Goal: Transaction & Acquisition: Purchase product/service

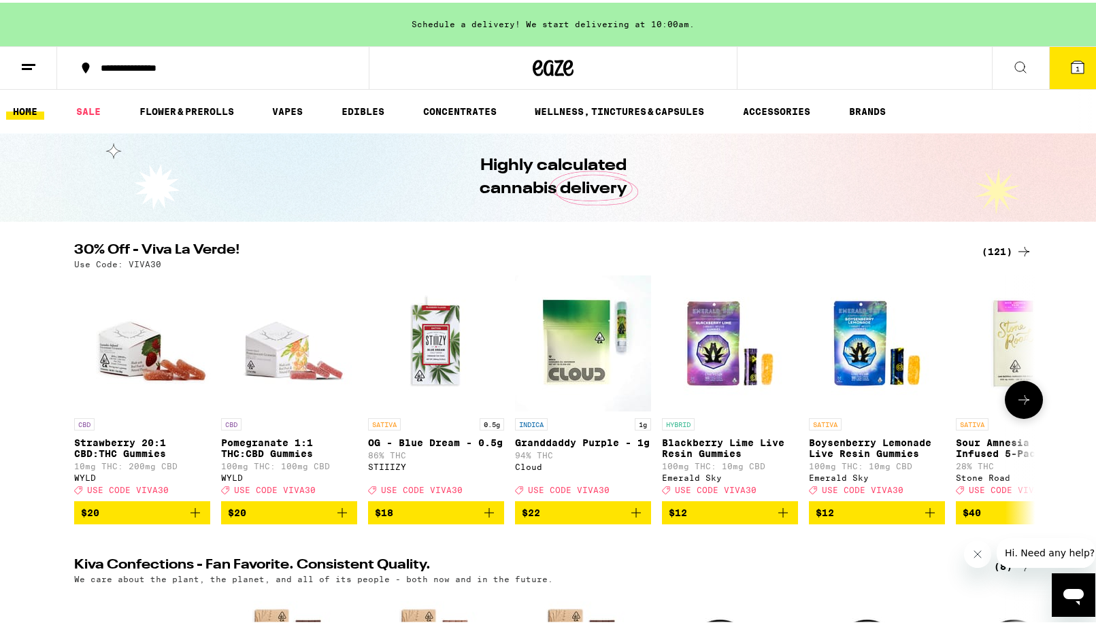
scroll to position [9, 0]
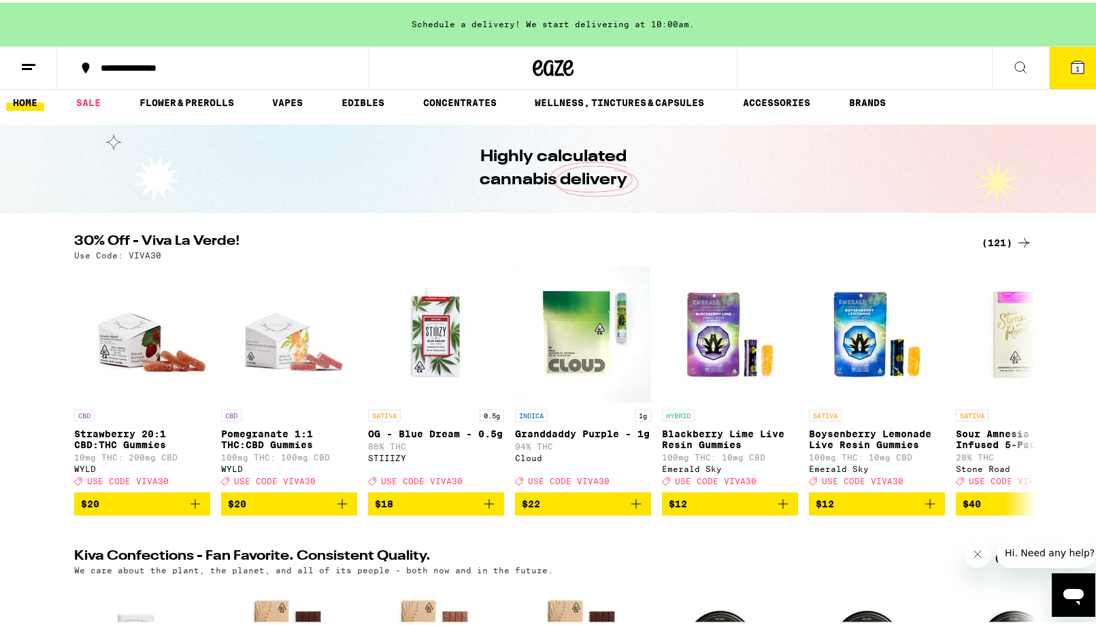
click at [1007, 238] on div "(121)" at bounding box center [1006, 240] width 50 height 16
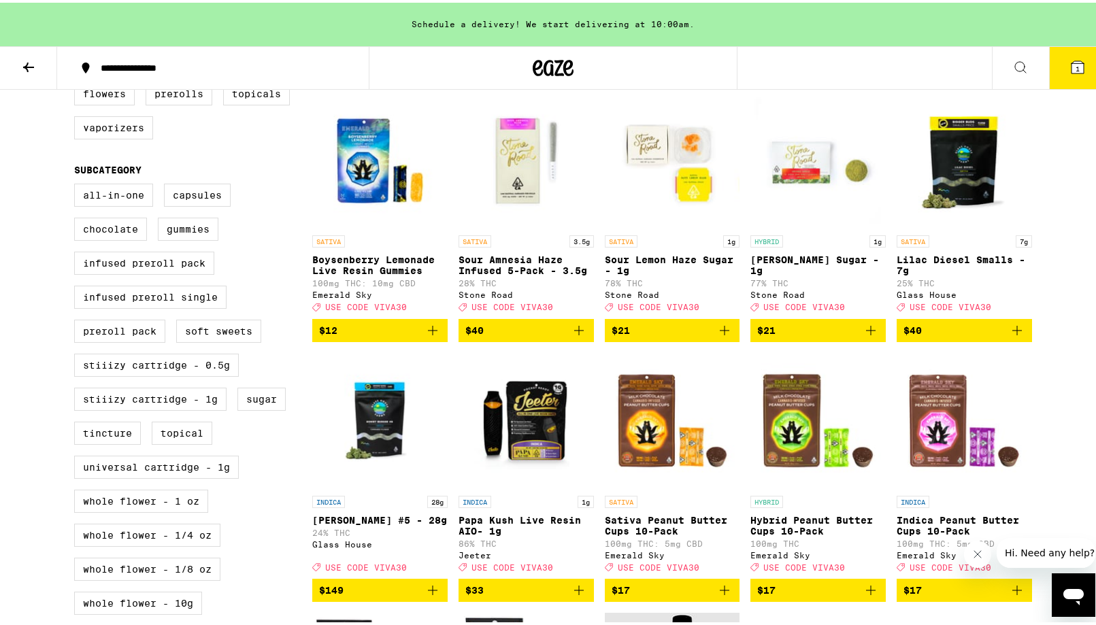
scroll to position [452, 0]
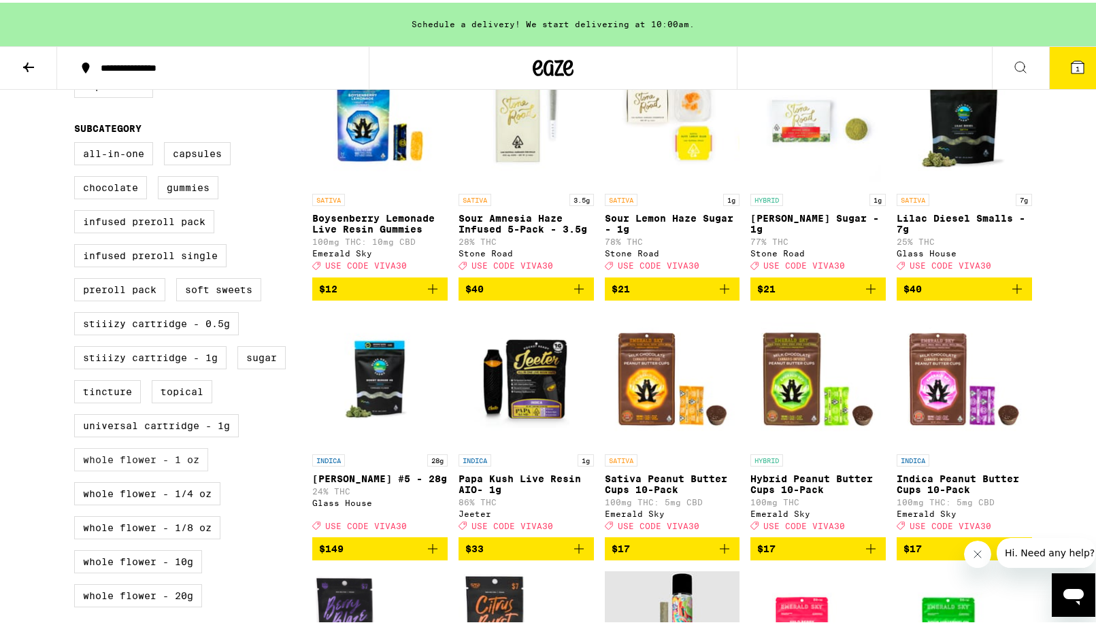
click at [176, 469] on label "Whole Flower - 1 oz" at bounding box center [141, 456] width 134 height 23
click at [78, 142] on input "Whole Flower - 1 oz" at bounding box center [77, 141] width 1 height 1
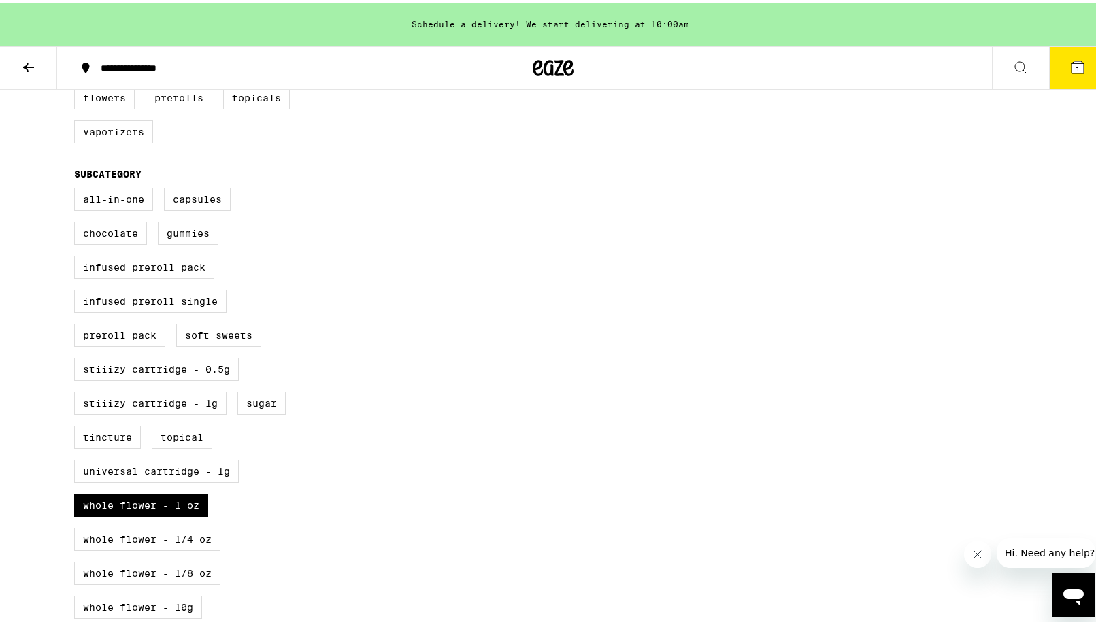
scroll to position [546, 0]
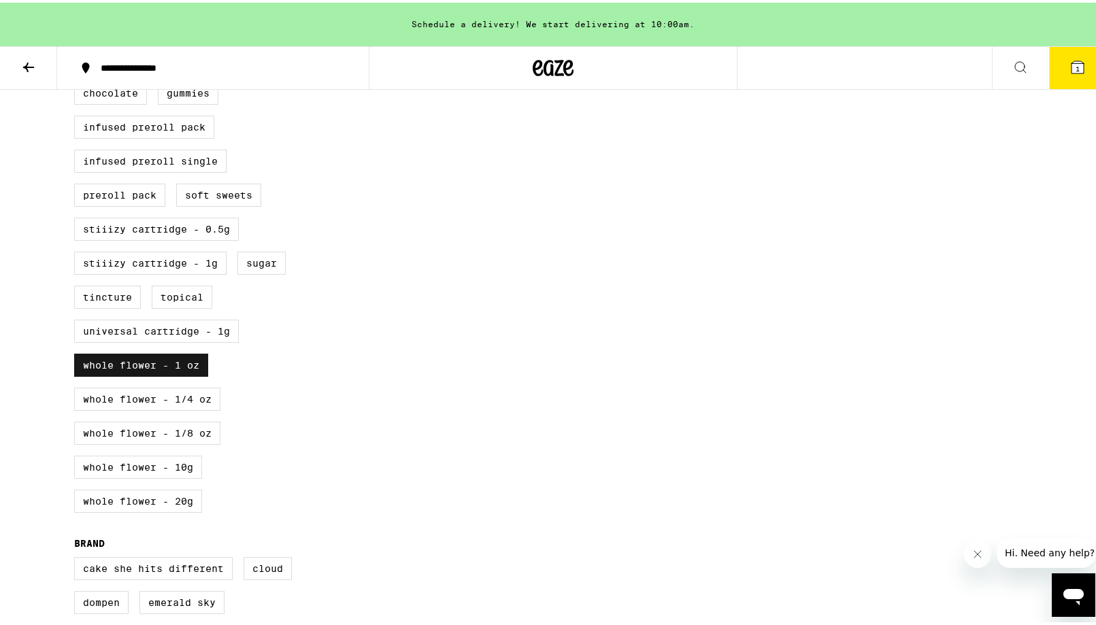
click at [145, 374] on label "Whole Flower - 1 oz" at bounding box center [141, 362] width 134 height 23
click at [78, 48] on input "Whole Flower - 1 oz" at bounding box center [77, 47] width 1 height 1
checkbox input "false"
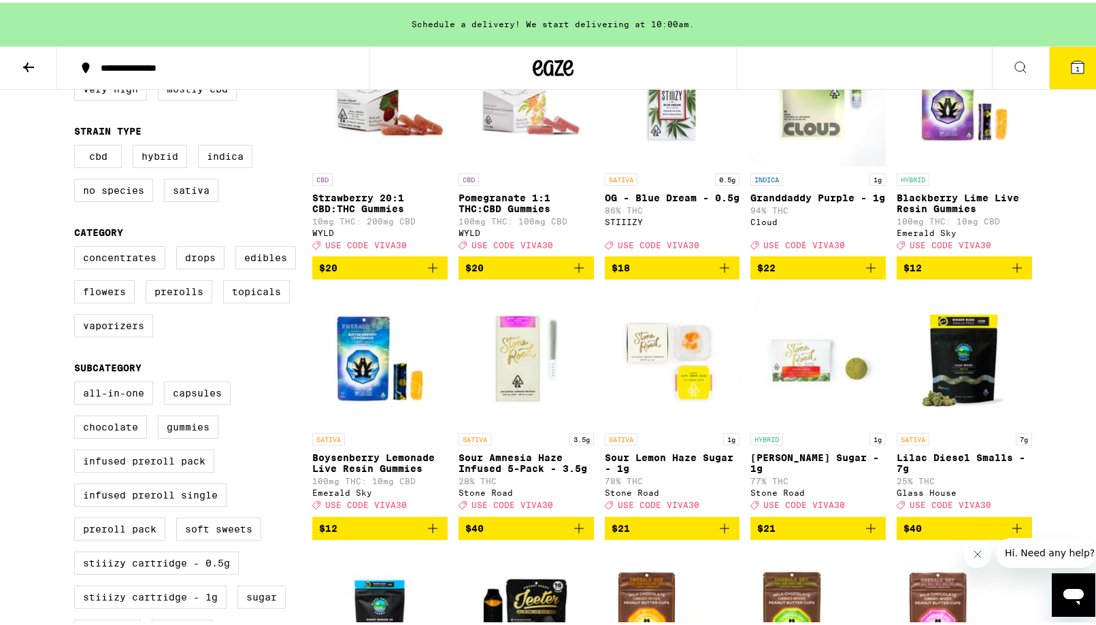
scroll to position [117, 0]
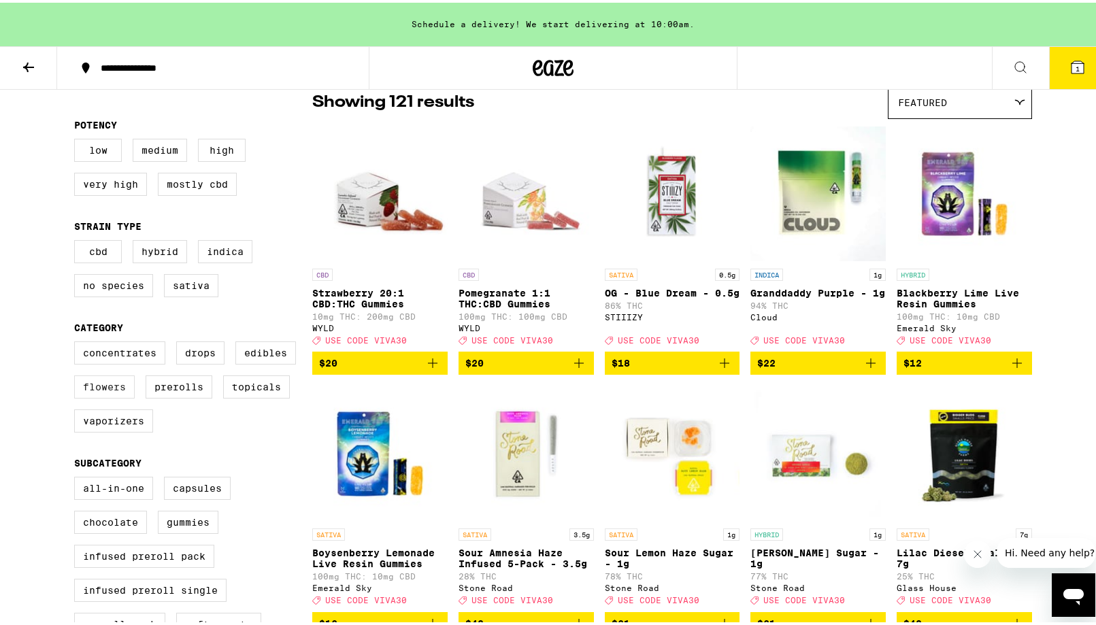
click at [109, 391] on label "Flowers" at bounding box center [104, 384] width 61 height 23
click at [78, 341] on input "Flowers" at bounding box center [77, 341] width 1 height 1
checkbox input "true"
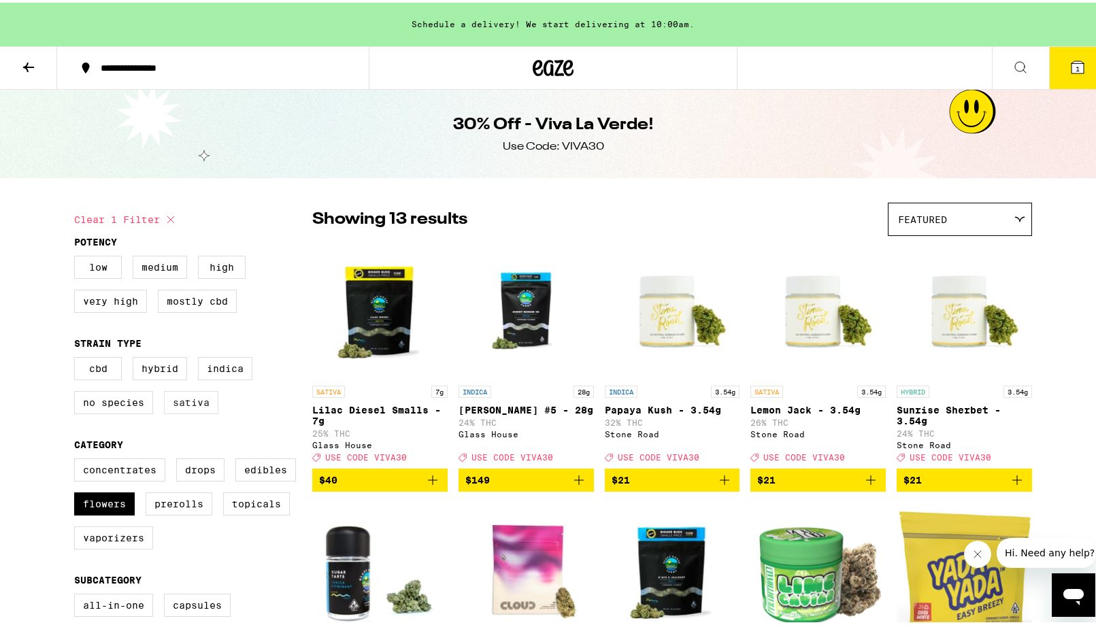
click at [179, 410] on label "Sativa" at bounding box center [191, 399] width 54 height 23
click at [78, 357] on input "Sativa" at bounding box center [77, 356] width 1 height 1
checkbox input "true"
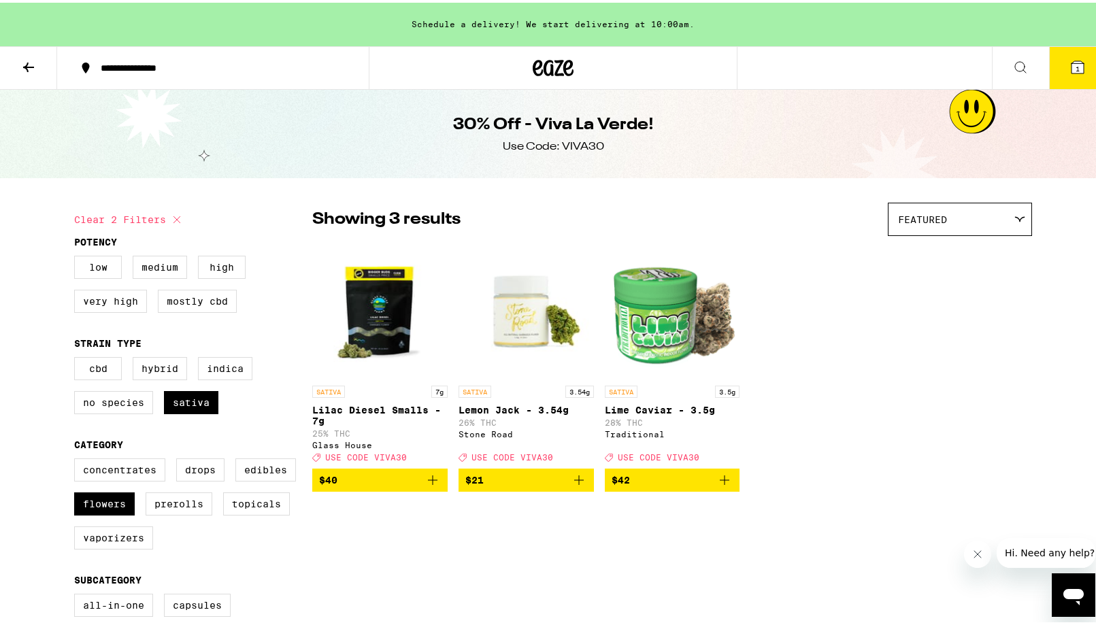
scroll to position [8, 0]
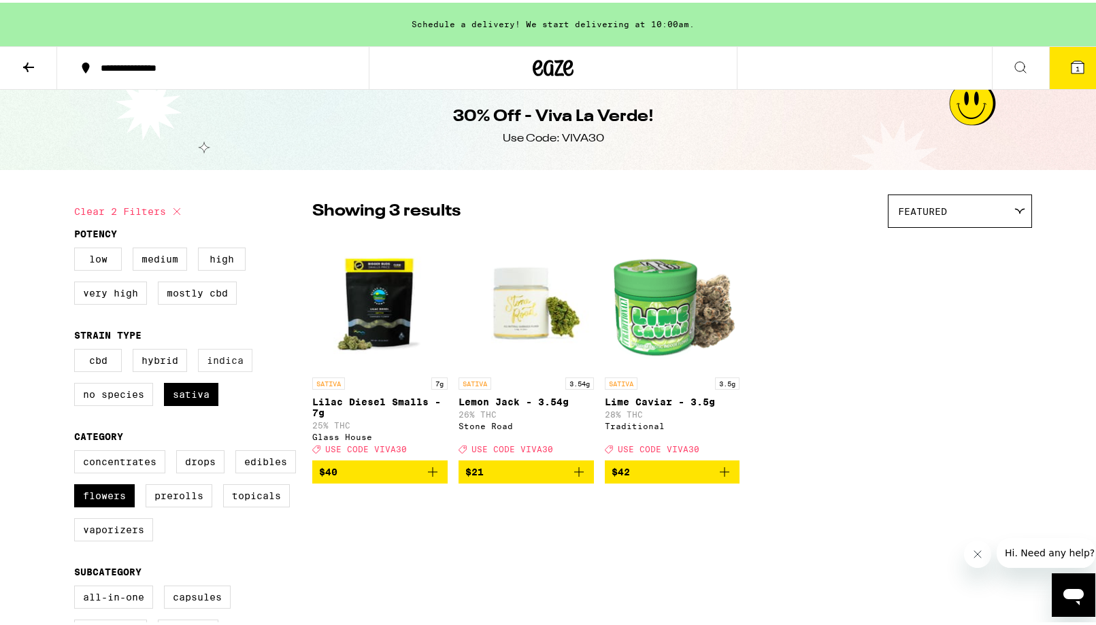
click at [214, 369] on label "Indica" at bounding box center [225, 357] width 54 height 23
click at [78, 349] on input "Indica" at bounding box center [77, 348] width 1 height 1
checkbox input "true"
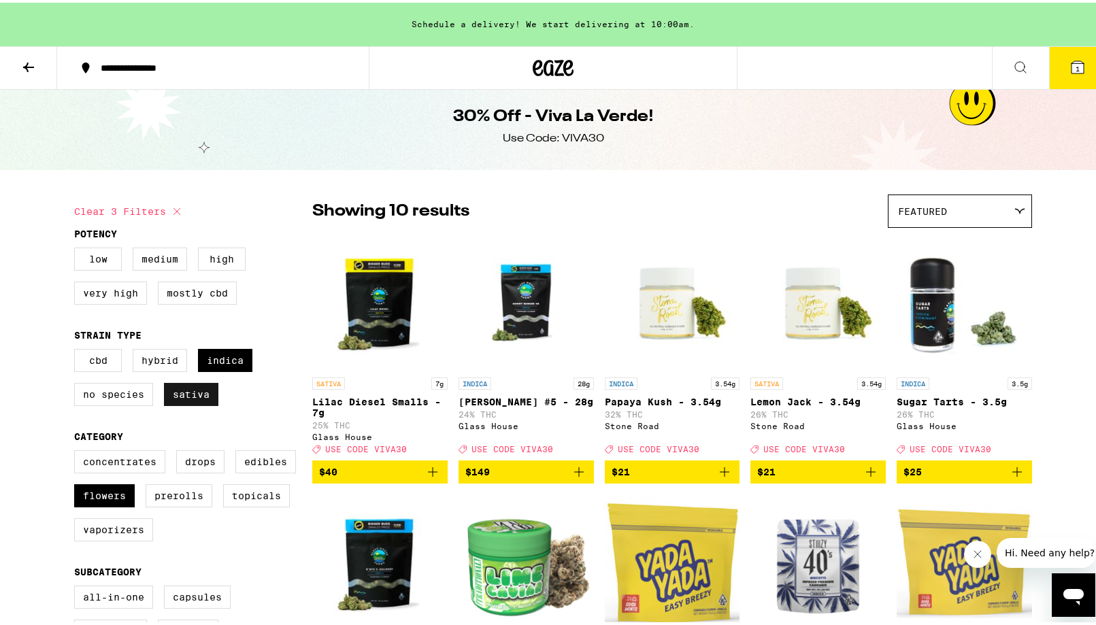
click at [199, 392] on label "Sativa" at bounding box center [191, 391] width 54 height 23
click at [78, 349] on input "Sativa" at bounding box center [77, 348] width 1 height 1
checkbox input "false"
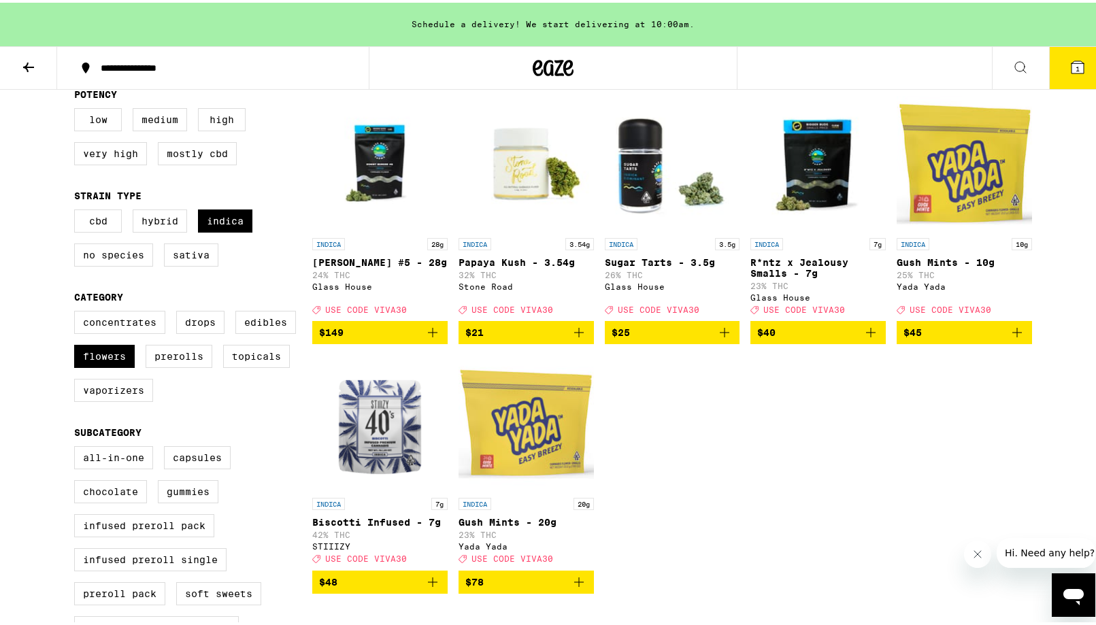
scroll to position [117, 0]
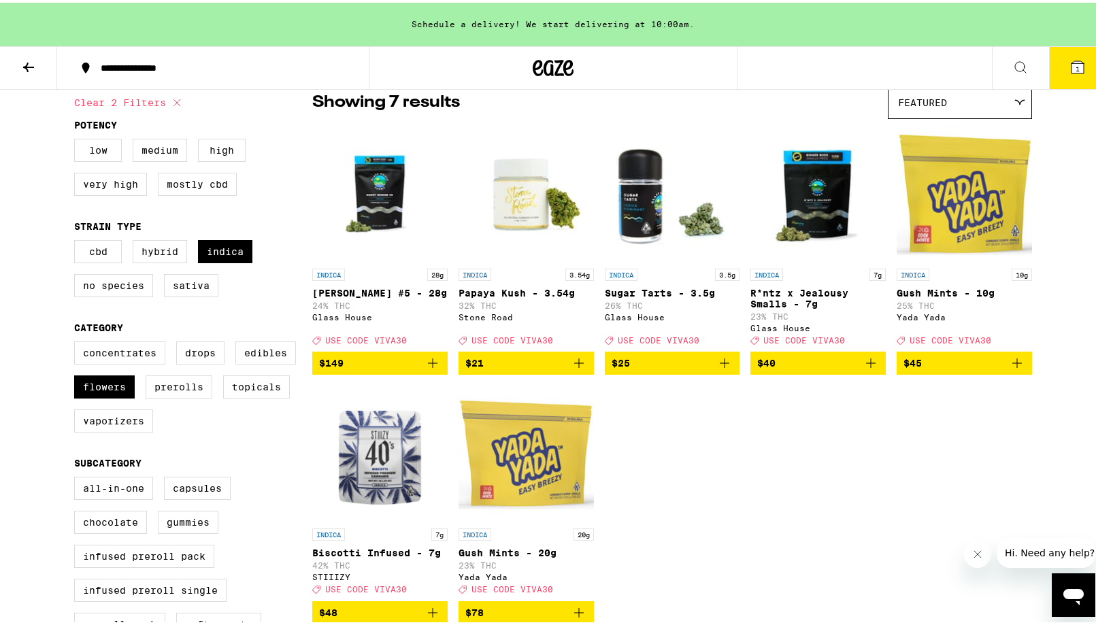
click at [536, 214] on img "Open page for Papaya Kush - 3.54g from Stone Road" at bounding box center [525, 191] width 135 height 136
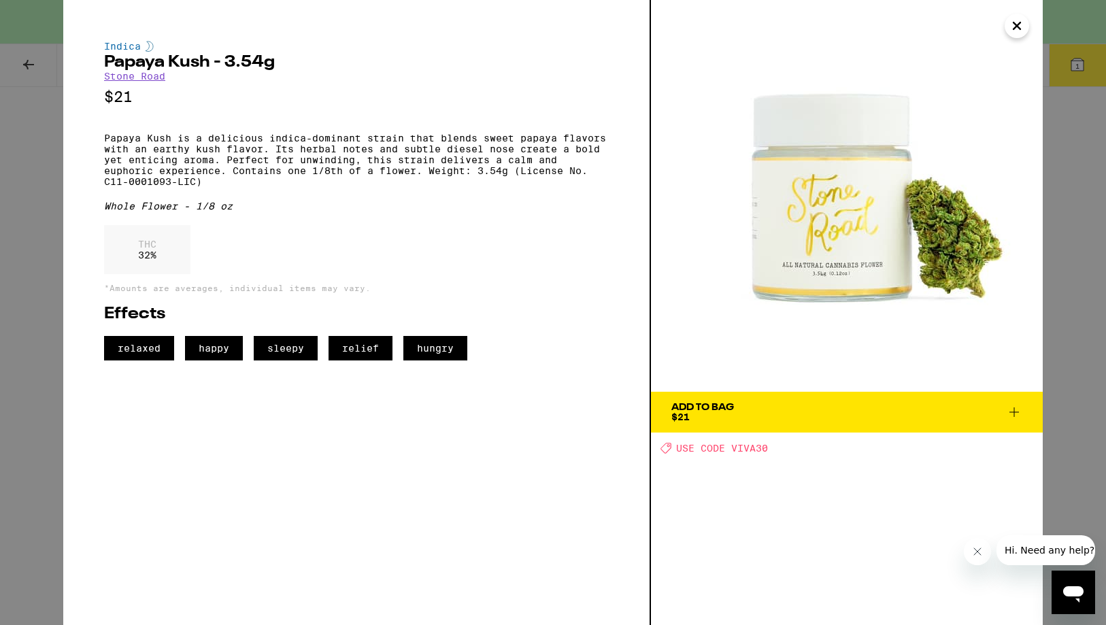
click at [1015, 24] on icon "Close" at bounding box center [1016, 25] width 7 height 7
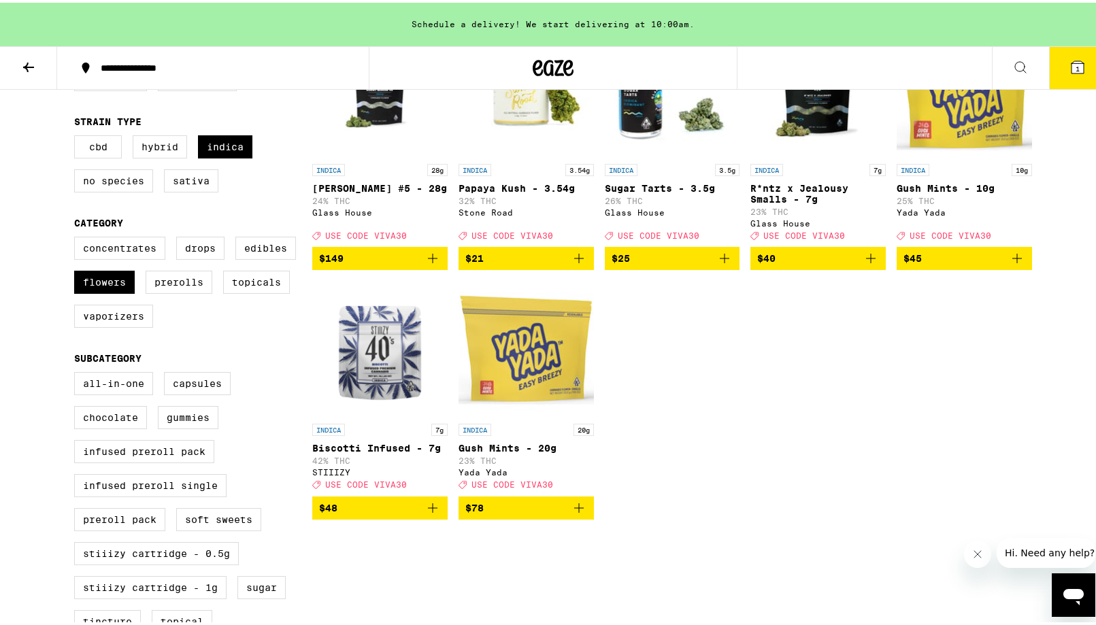
scroll to position [266, 0]
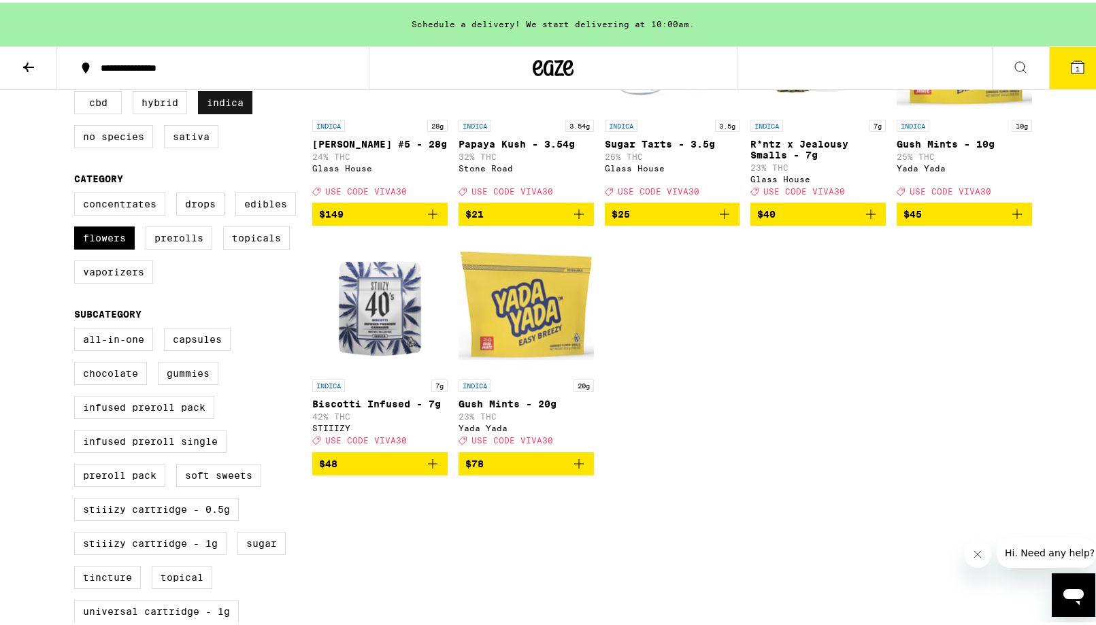
click at [235, 97] on label "Indica" at bounding box center [225, 99] width 54 height 23
click at [78, 91] on input "Indica" at bounding box center [77, 90] width 1 height 1
checkbox input "false"
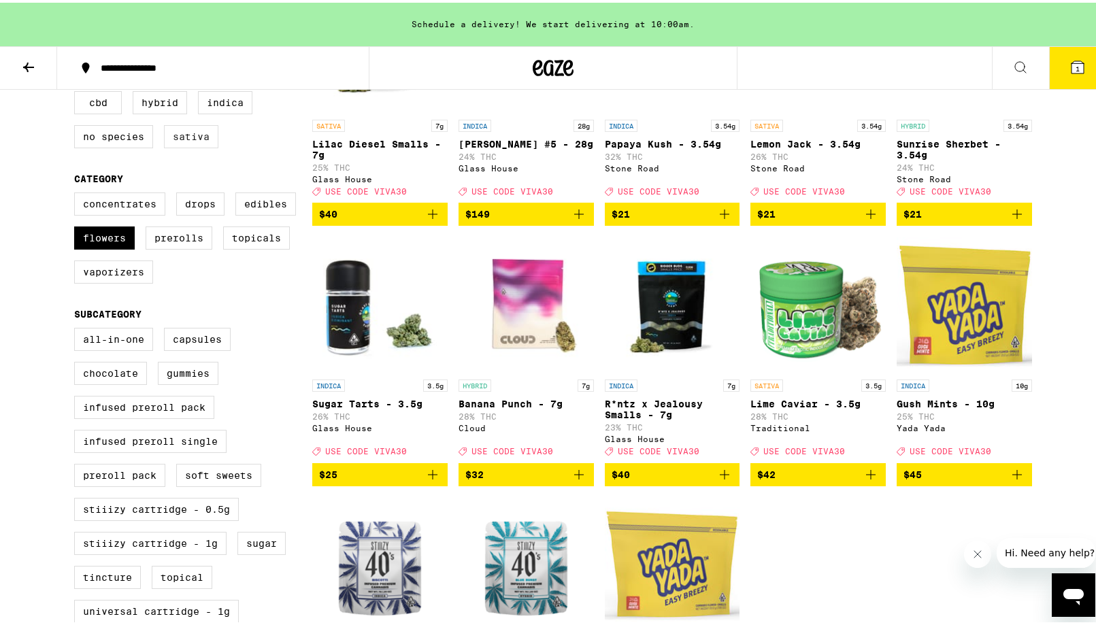
click at [204, 140] on label "Sativa" at bounding box center [191, 133] width 54 height 23
click at [78, 91] on input "Sativa" at bounding box center [77, 90] width 1 height 1
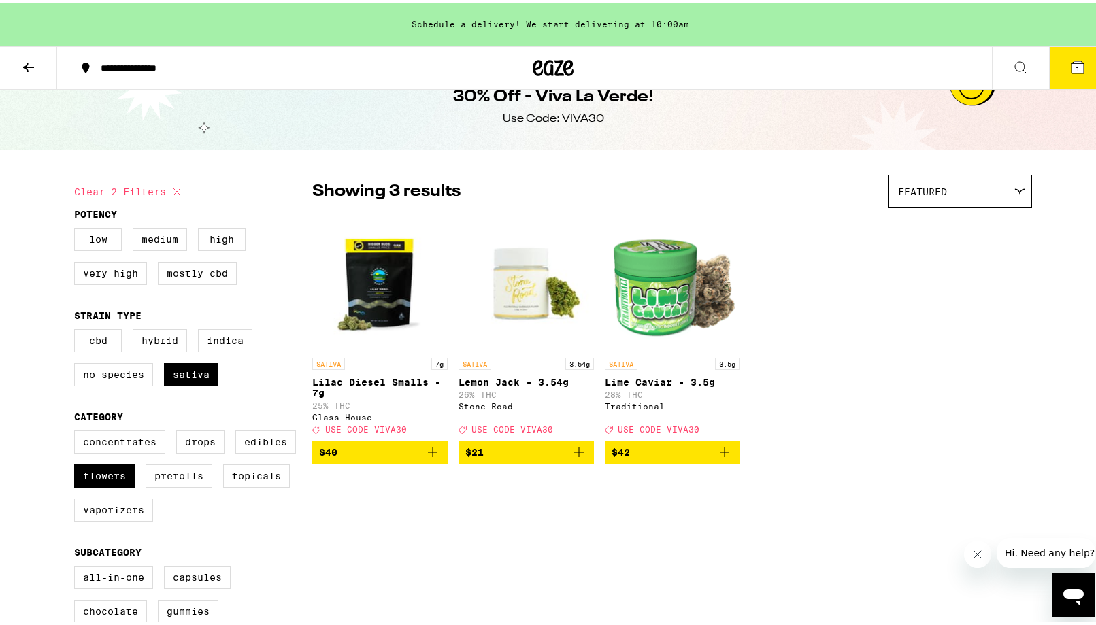
scroll to position [19, 0]
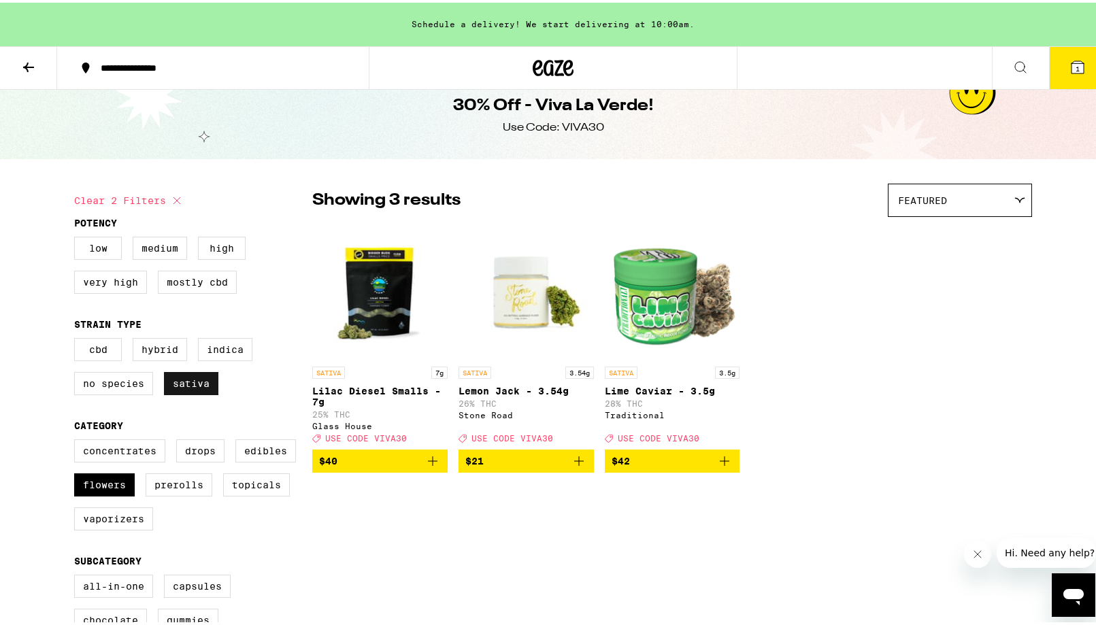
click at [192, 387] on label "Sativa" at bounding box center [191, 380] width 54 height 23
click at [78, 338] on input "Sativa" at bounding box center [77, 337] width 1 height 1
checkbox input "false"
